Goal: Task Accomplishment & Management: Manage account settings

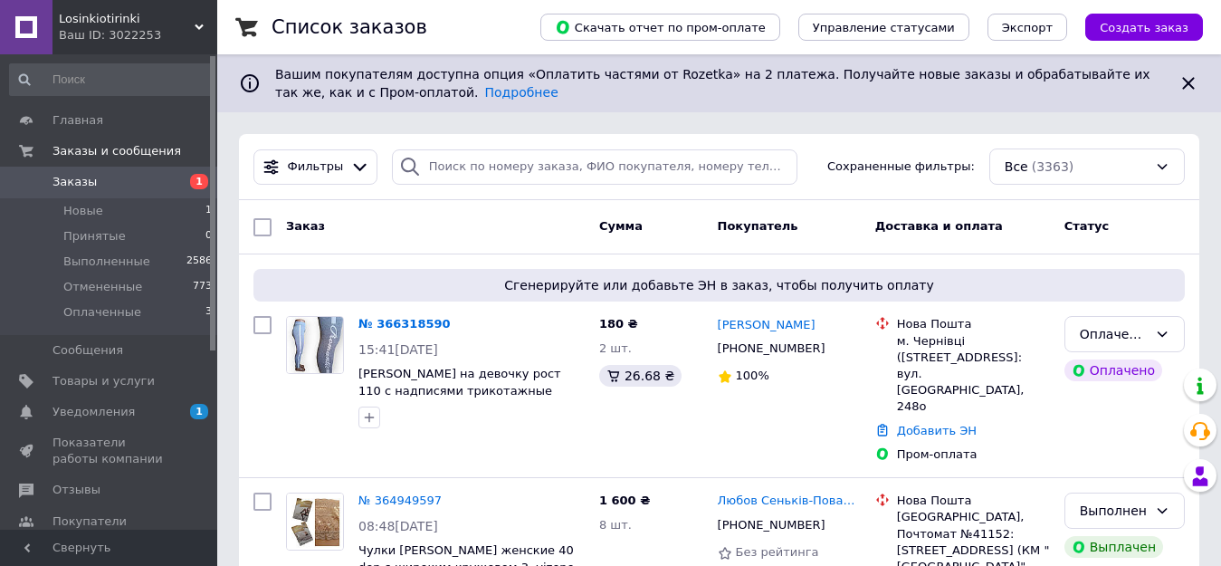
scroll to position [91, 0]
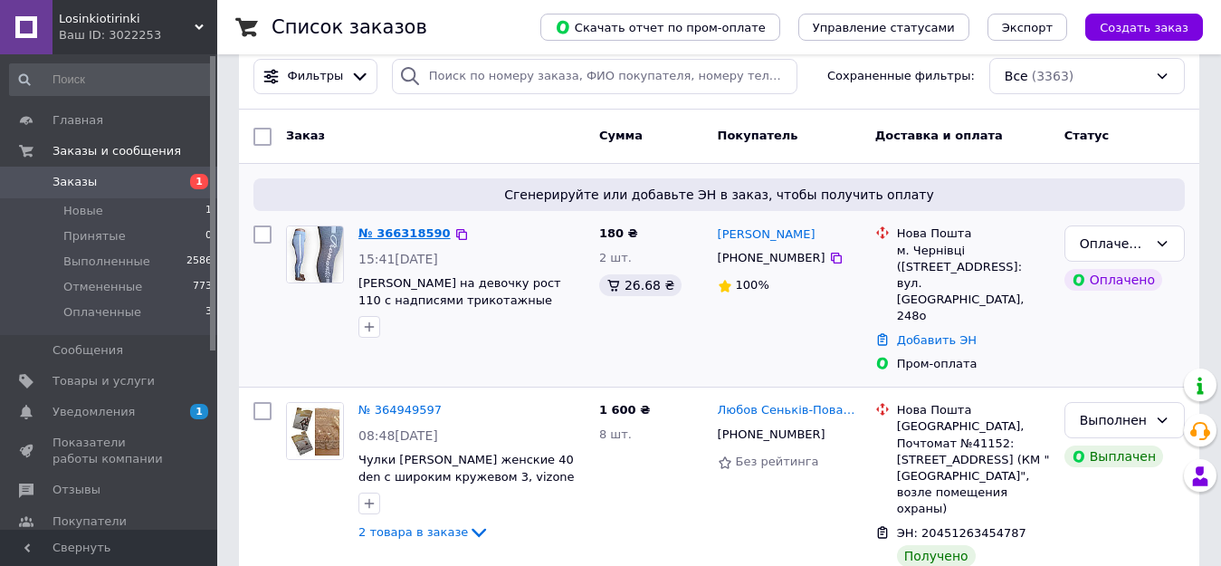
click at [406, 231] on link "№ 366318590" at bounding box center [404, 233] width 92 height 14
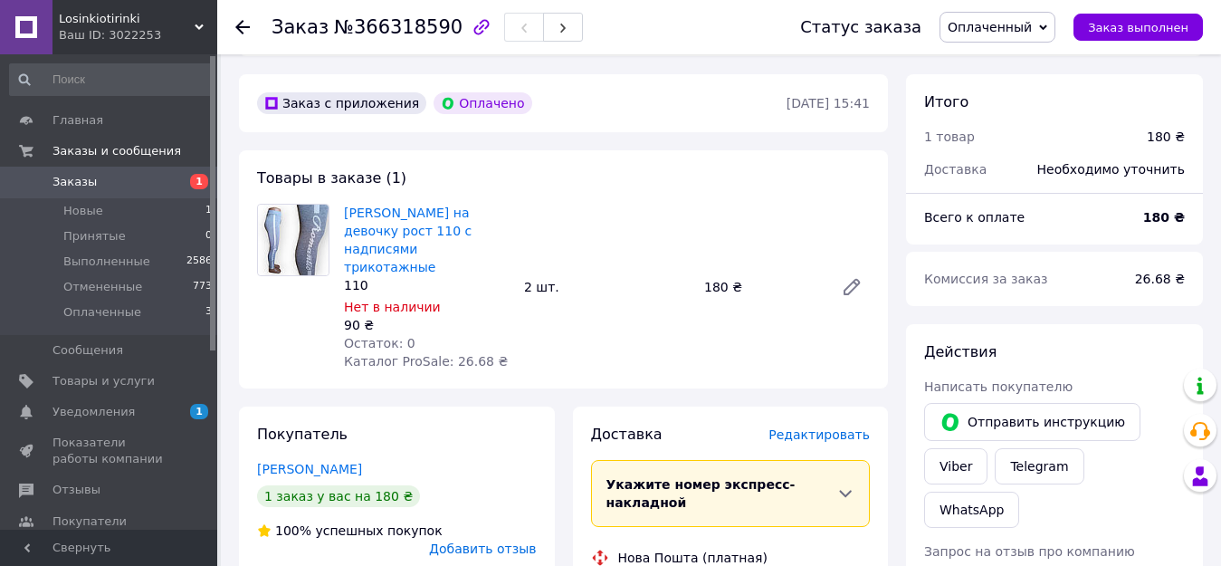
scroll to position [453, 0]
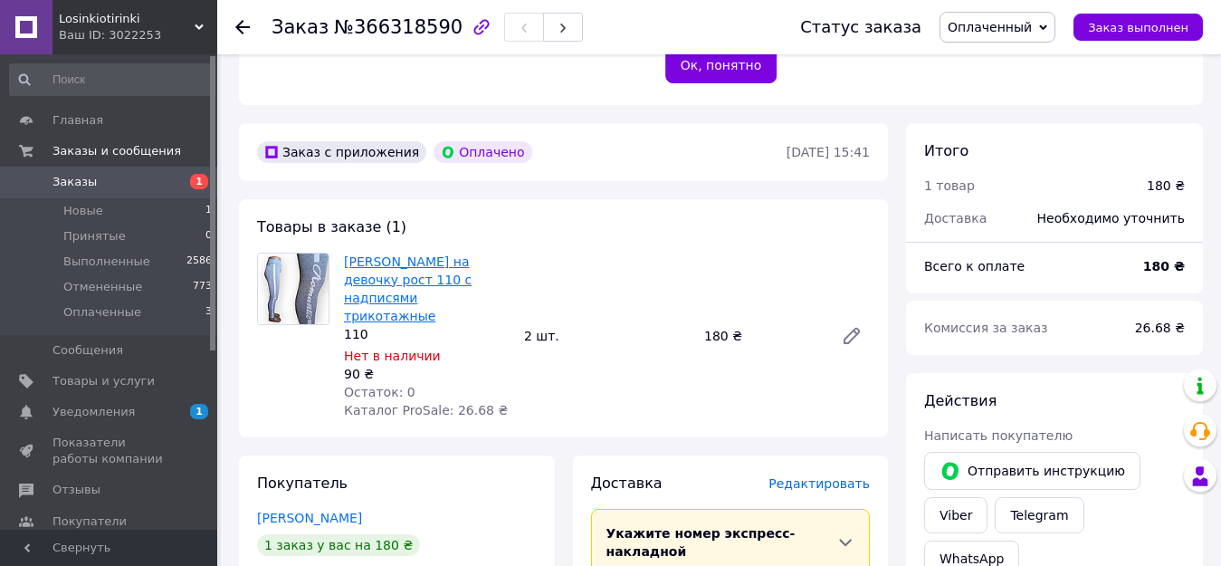
click at [409, 254] on link "[PERSON_NAME] на девочку рост 110 с надписями трикотажные" at bounding box center [408, 288] width 128 height 69
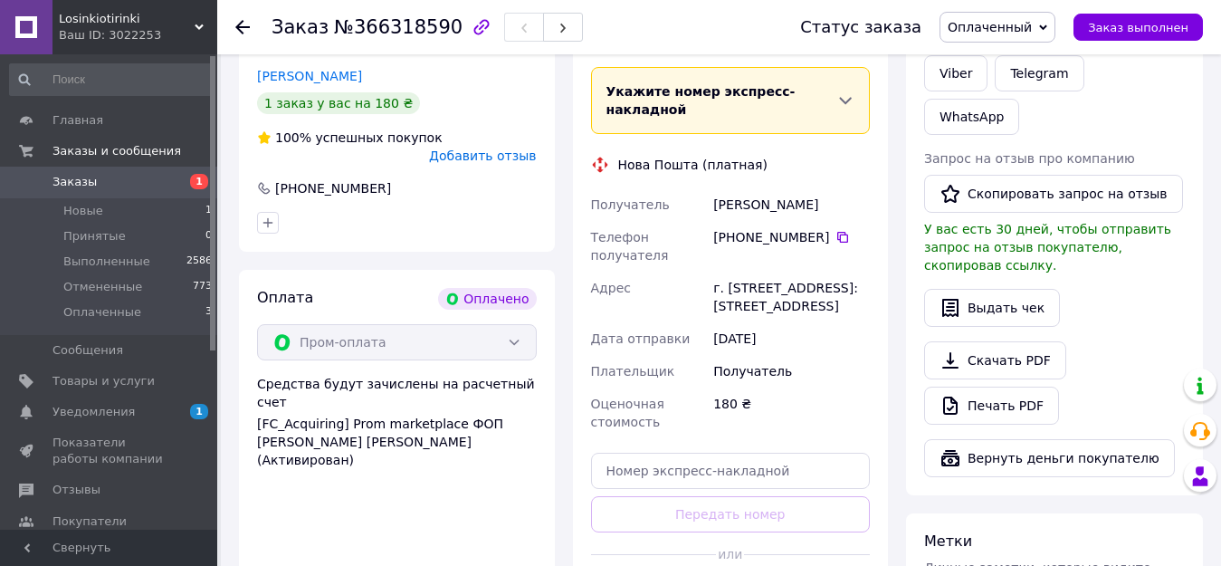
scroll to position [905, 0]
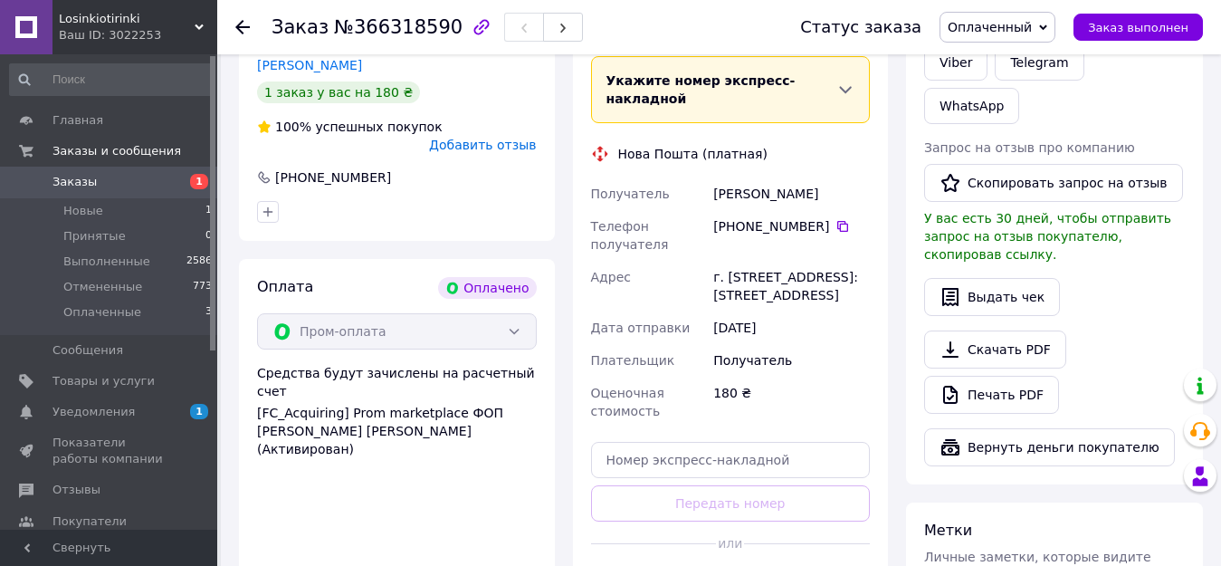
click at [1051, 24] on span "Оплаченный" at bounding box center [998, 27] width 116 height 31
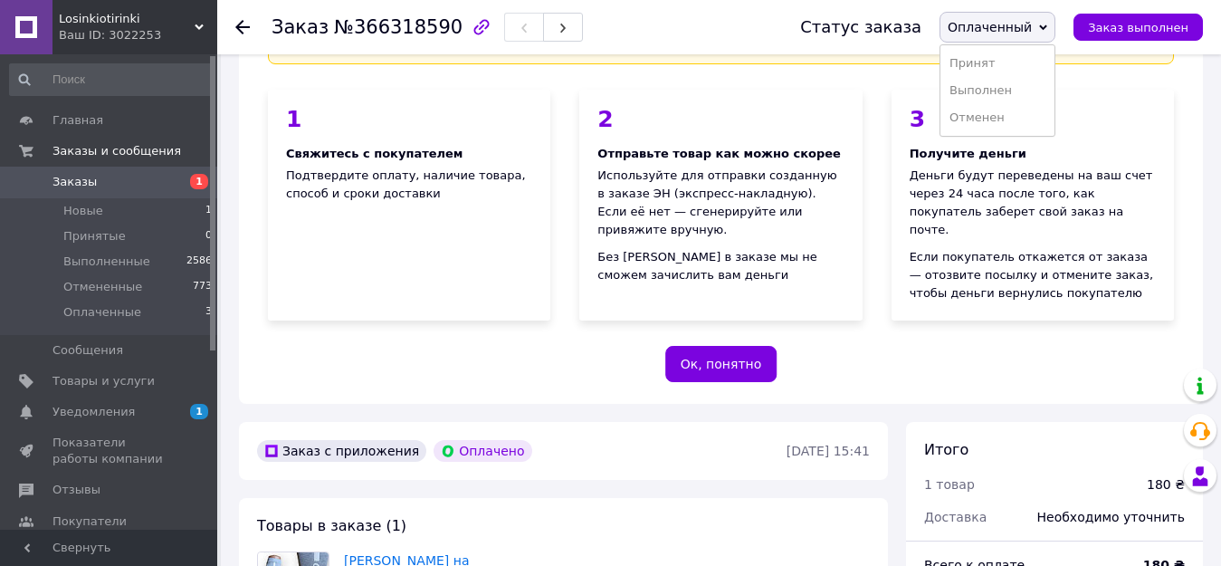
scroll to position [272, 0]
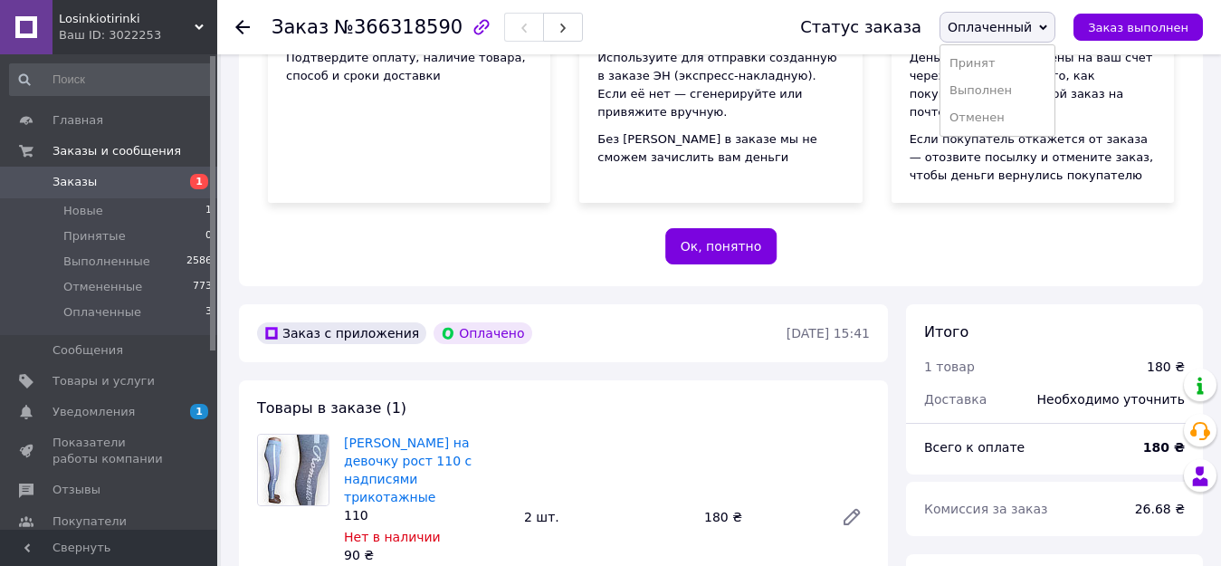
click at [1080, 205] on div "Пром-оплата с выплатой на карту работает как P2P-перевод (с карты на карту) с о…" at bounding box center [721, 61] width 964 height 450
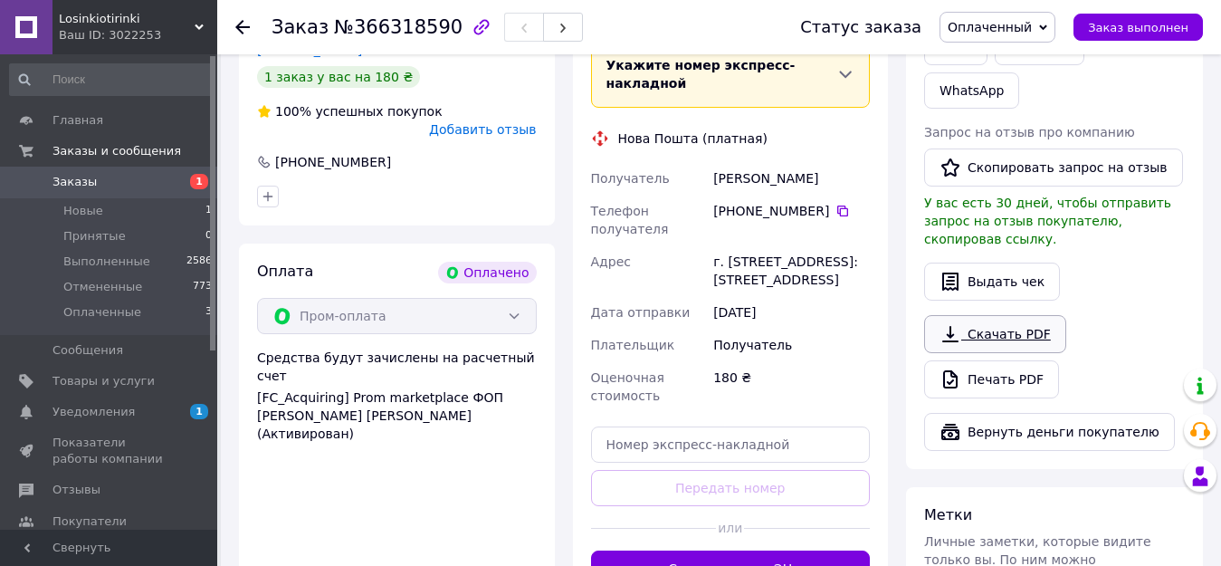
scroll to position [1086, 0]
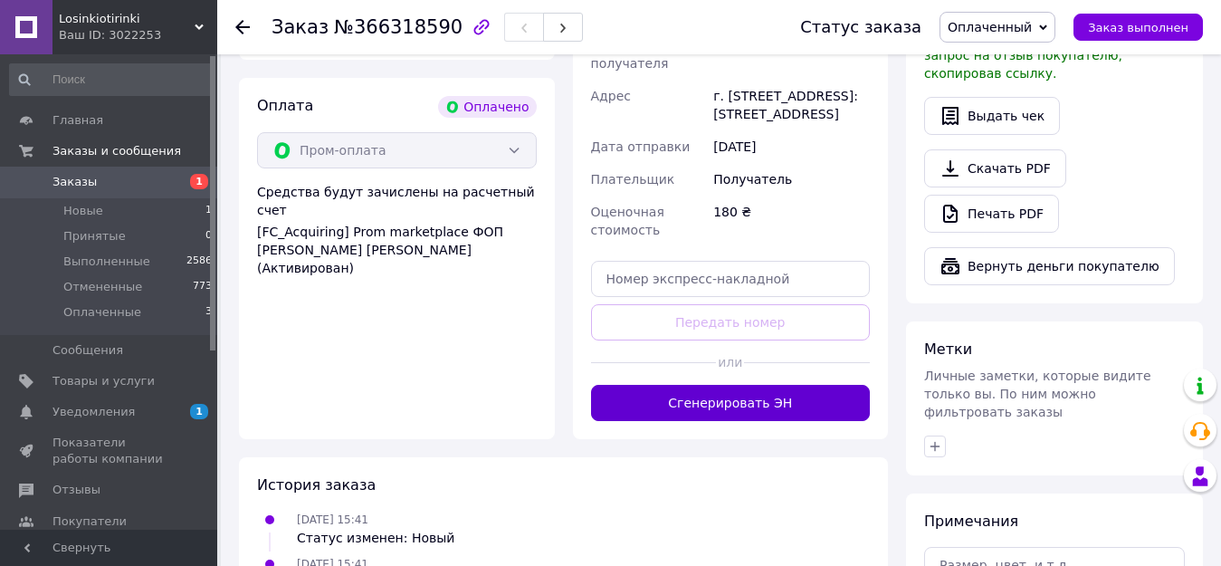
click at [815, 385] on button "Сгенерировать ЭН" at bounding box center [731, 403] width 280 height 36
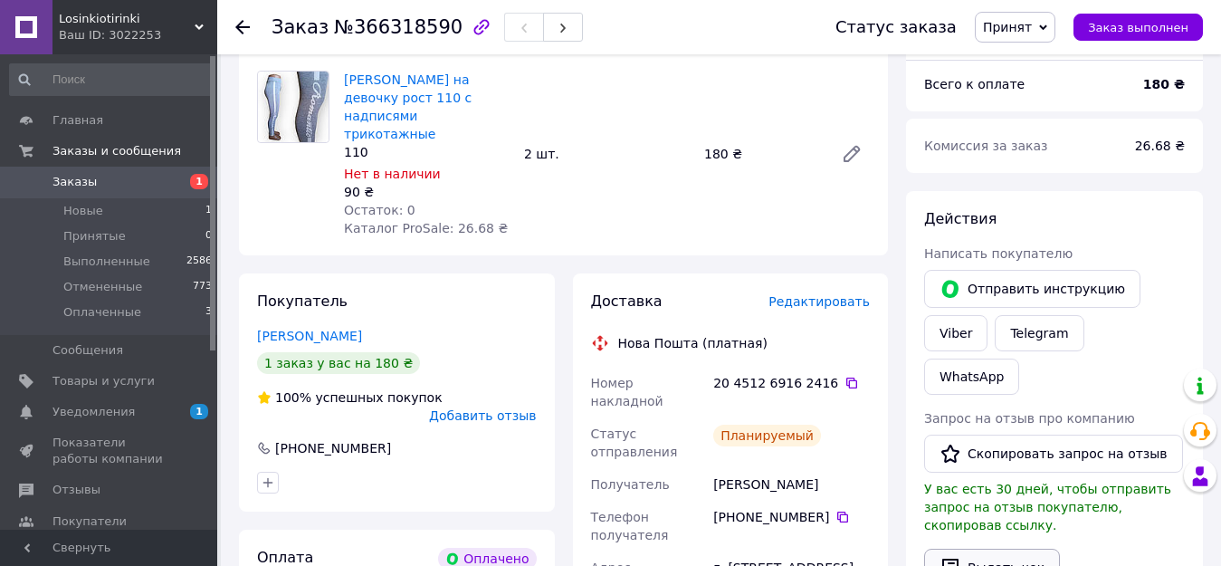
scroll to position [724, 0]
